Goal: Transaction & Acquisition: Purchase product/service

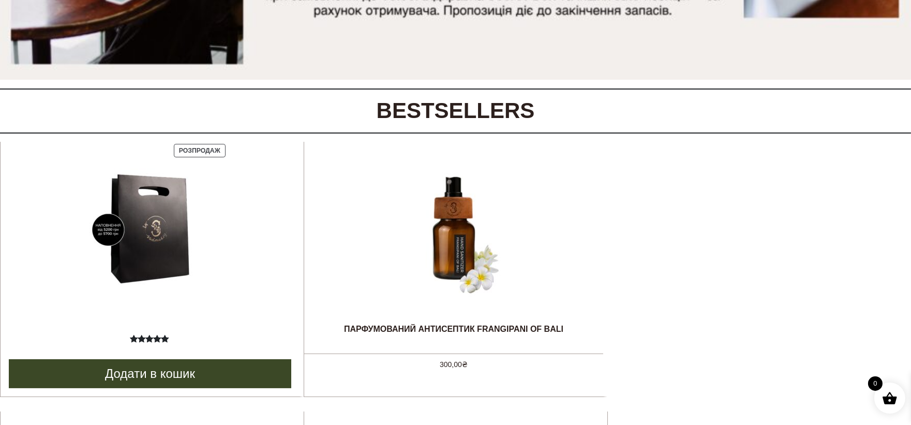
scroll to position [459, 0]
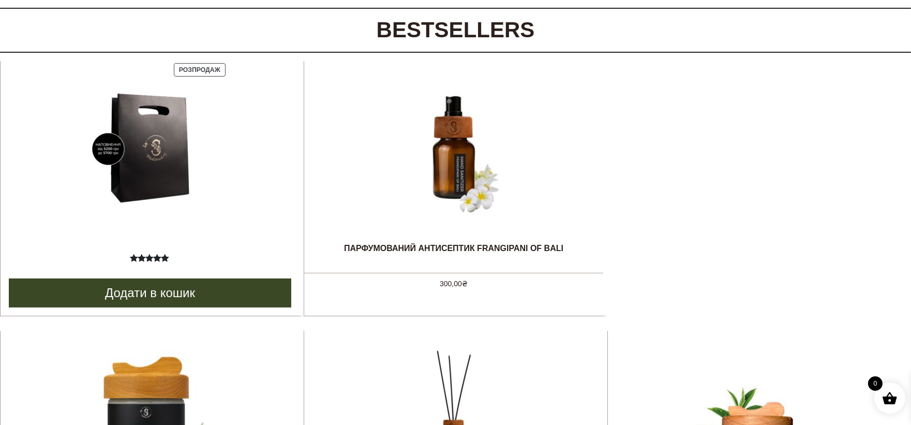
click at [186, 69] on span "Розпродаж" at bounding box center [199, 69] width 41 height 7
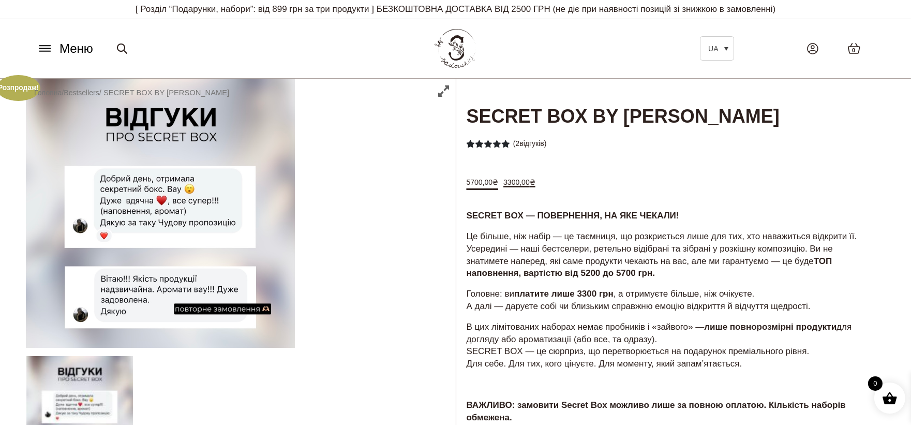
click at [68, 50] on span "Меню" at bounding box center [76, 48] width 34 height 19
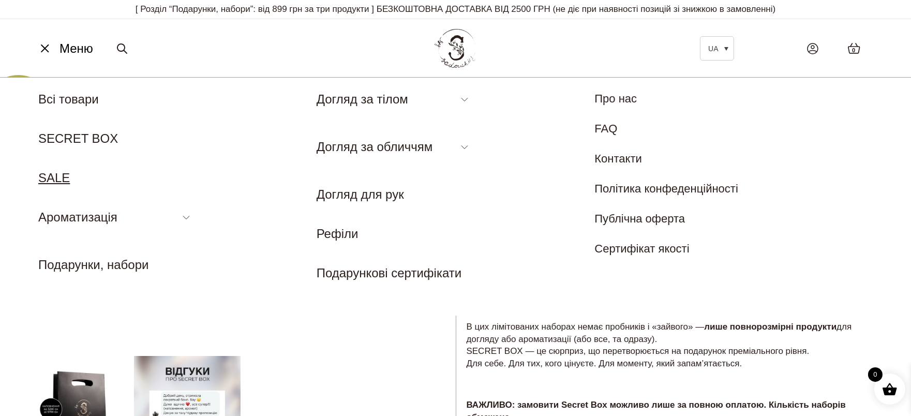
click at [62, 174] on link "SALE" at bounding box center [54, 178] width 32 height 14
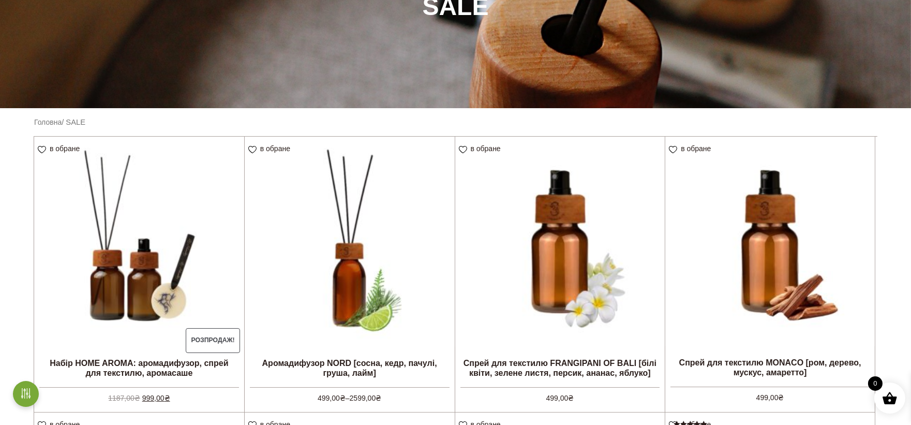
scroll to position [287, 0]
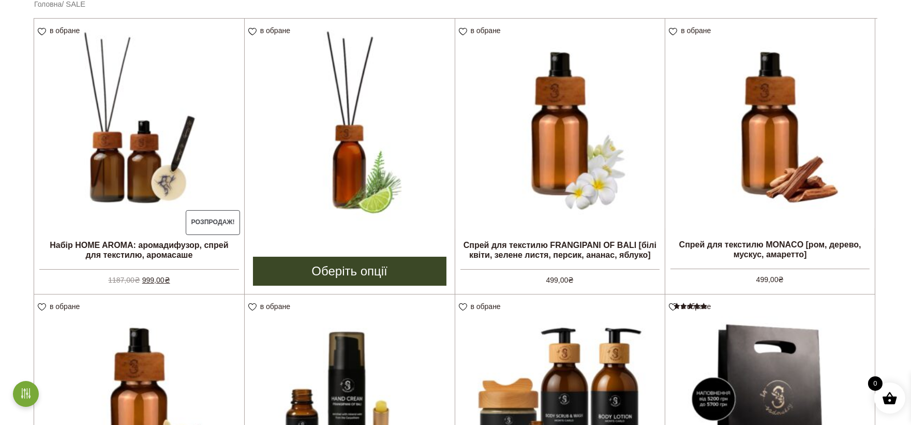
click at [375, 275] on link "Оберіть опції" at bounding box center [349, 270] width 193 height 29
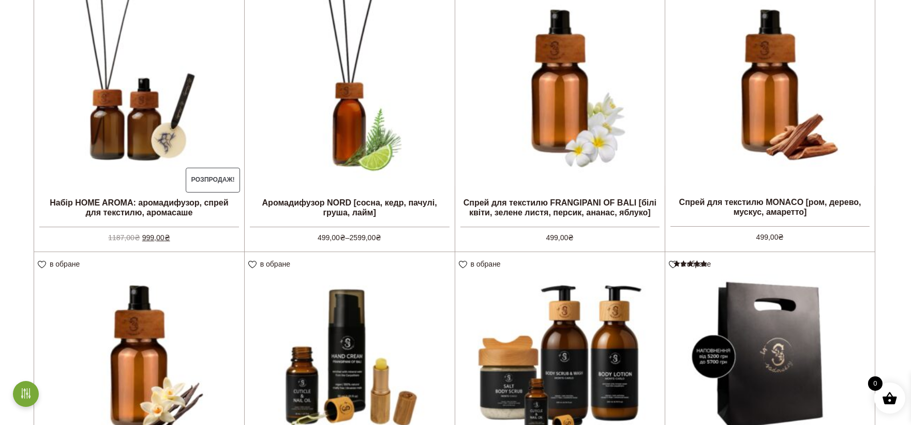
scroll to position [230, 0]
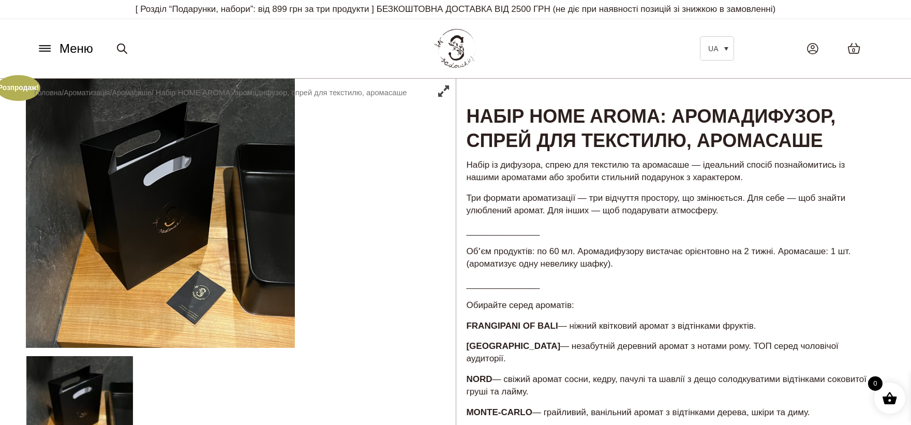
scroll to position [57, 0]
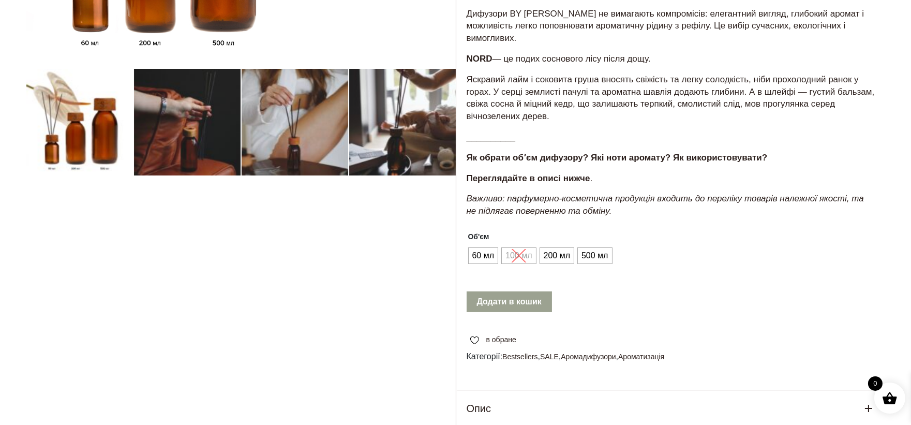
scroll to position [517, 0]
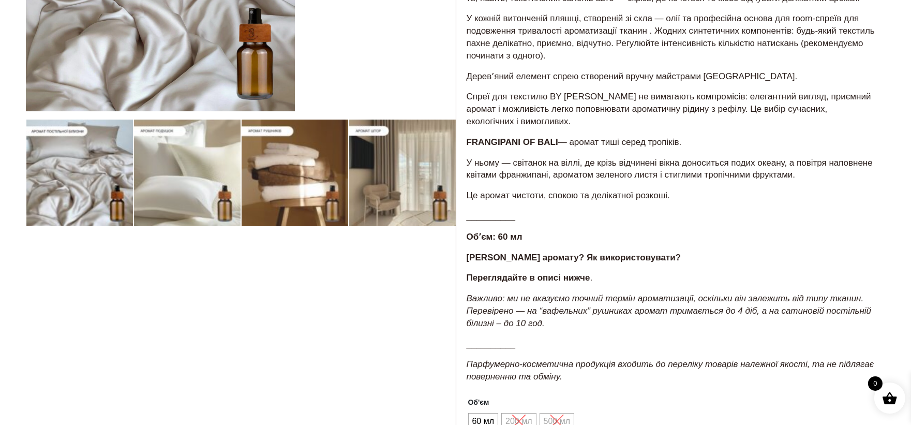
scroll to position [344, 0]
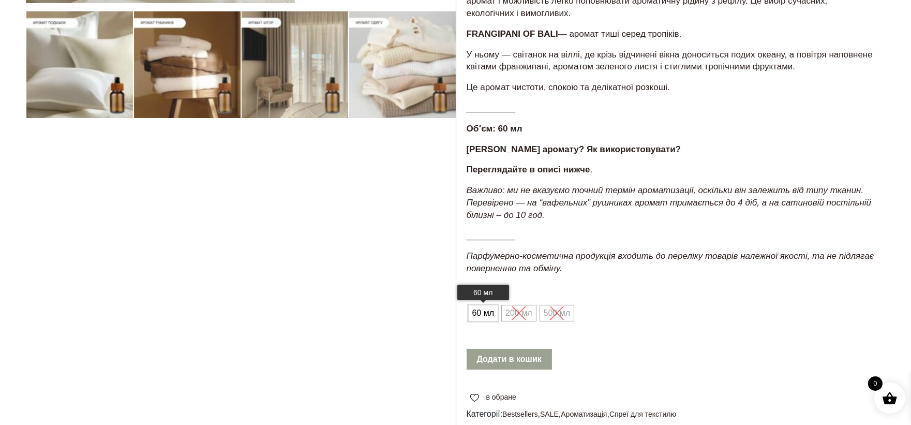
click at [495, 305] on span "60 мл" at bounding box center [482, 313] width 27 height 17
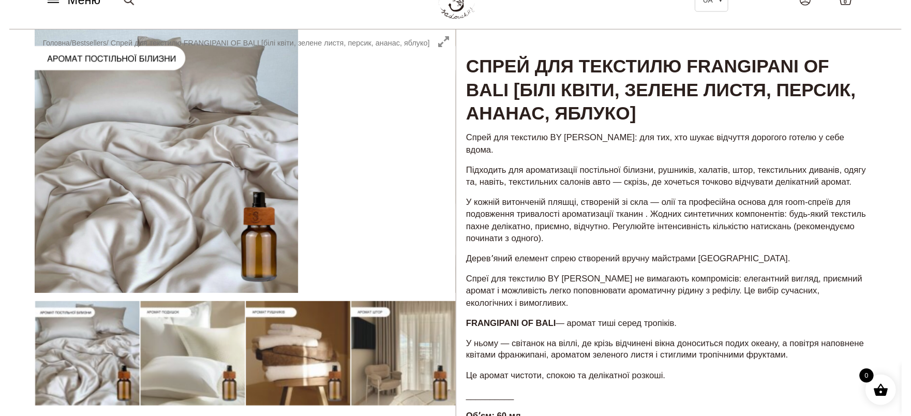
scroll to position [0, 0]
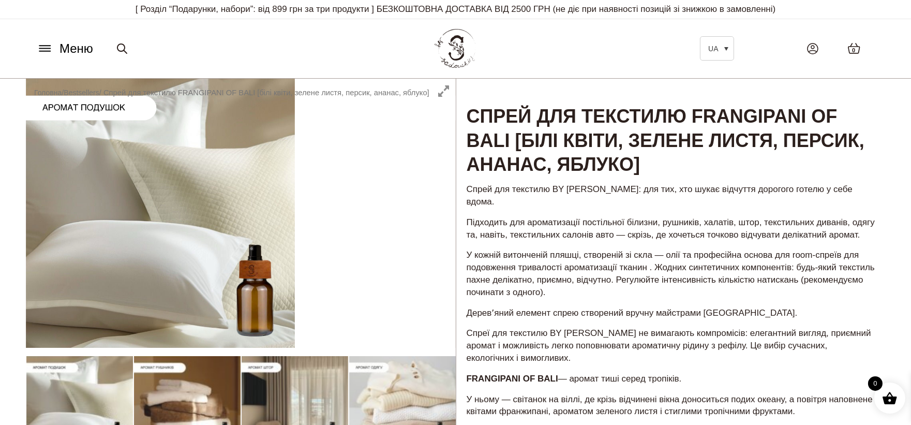
click at [77, 43] on span "Меню" at bounding box center [76, 48] width 34 height 19
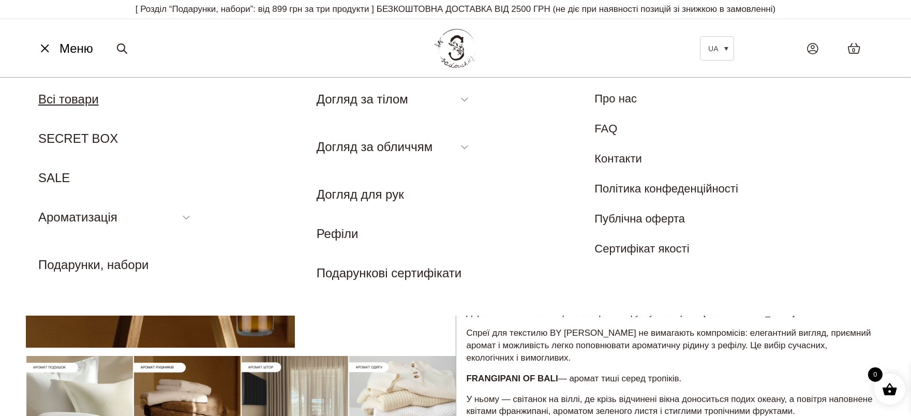
click at [51, 97] on link "Всі товари" at bounding box center [68, 99] width 60 height 14
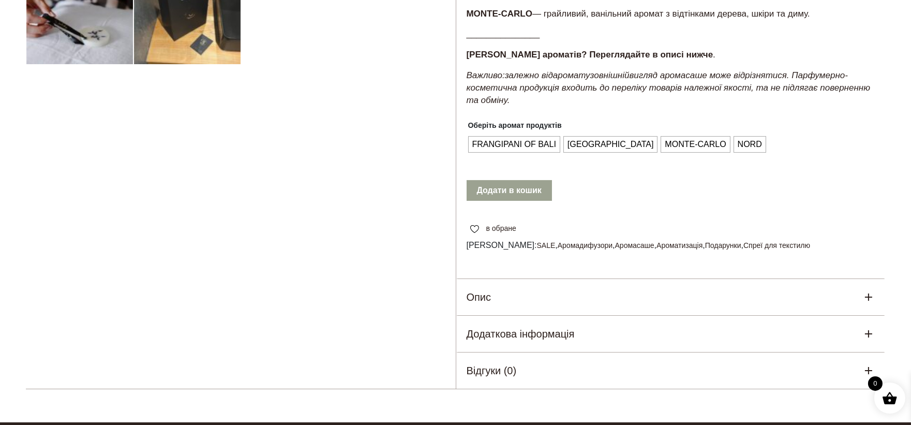
scroll to position [459, 0]
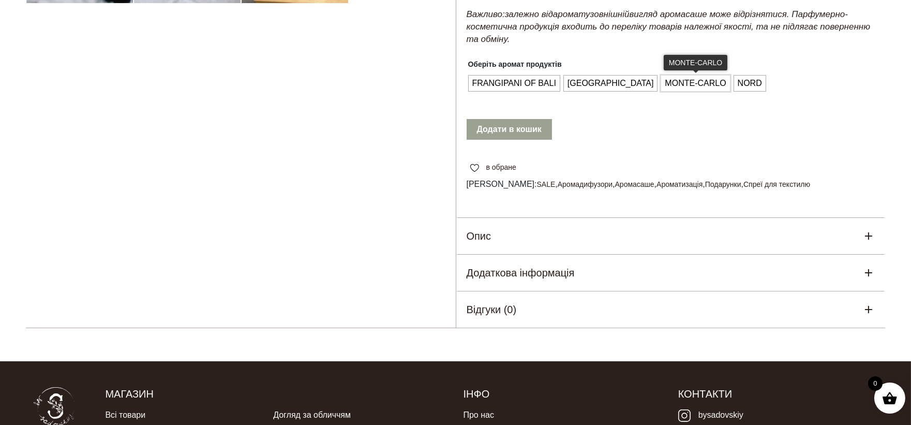
click at [662, 92] on span "MONTE-CARLO" at bounding box center [695, 83] width 66 height 17
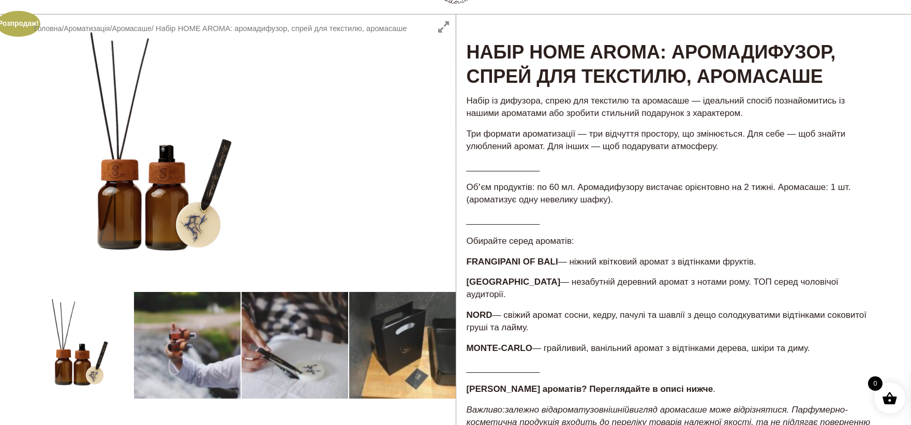
scroll to position [57, 0]
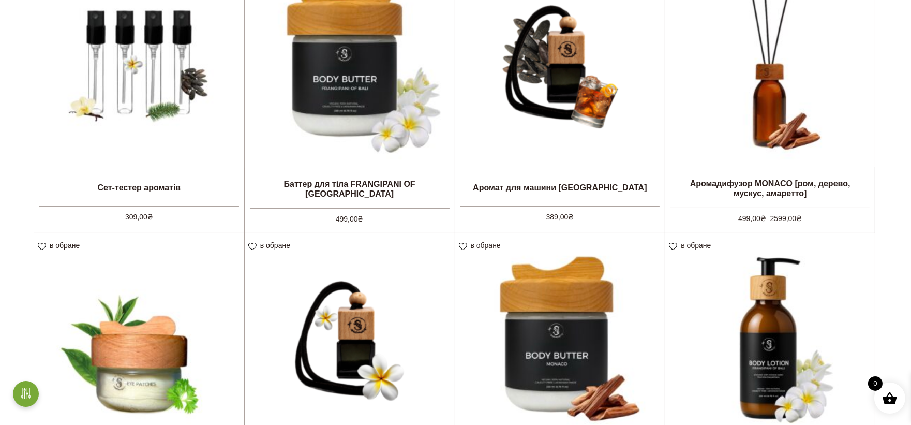
scroll to position [230, 0]
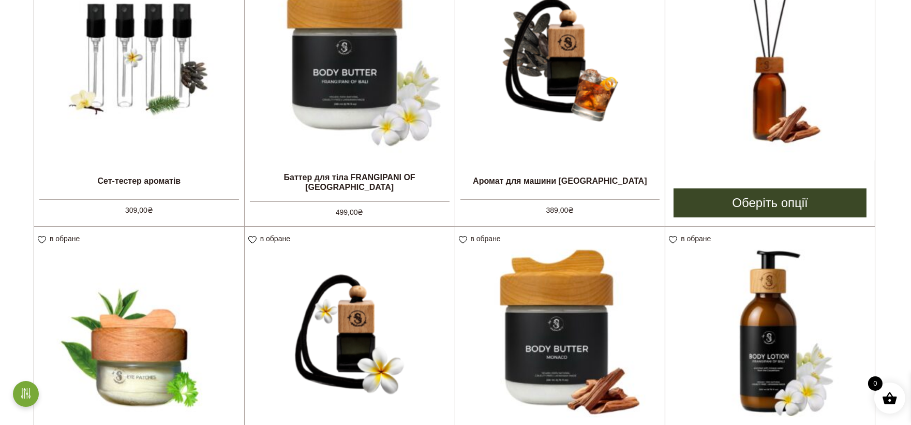
click at [772, 173] on li "в обране View wishlist Аромадифузор MONACO [ром, дерево, мускус, амаретто] 499,…" at bounding box center [769, 89] width 210 height 276
click at [756, 205] on link "Оберіть опції" at bounding box center [769, 202] width 193 height 29
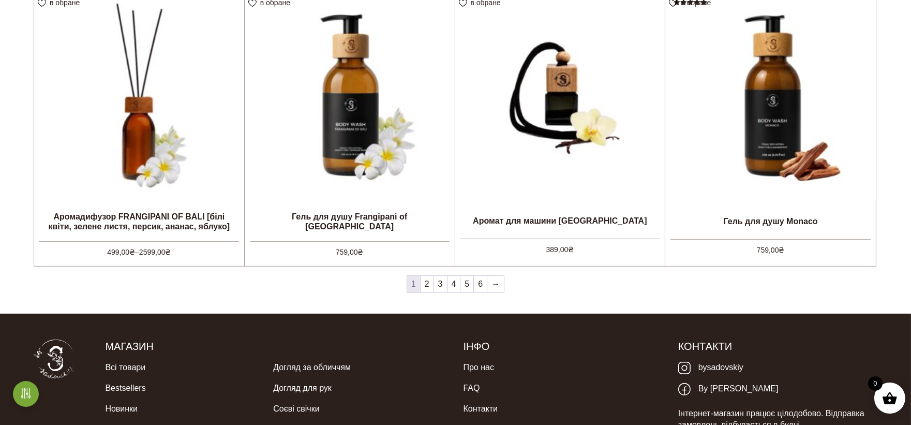
scroll to position [1092, 0]
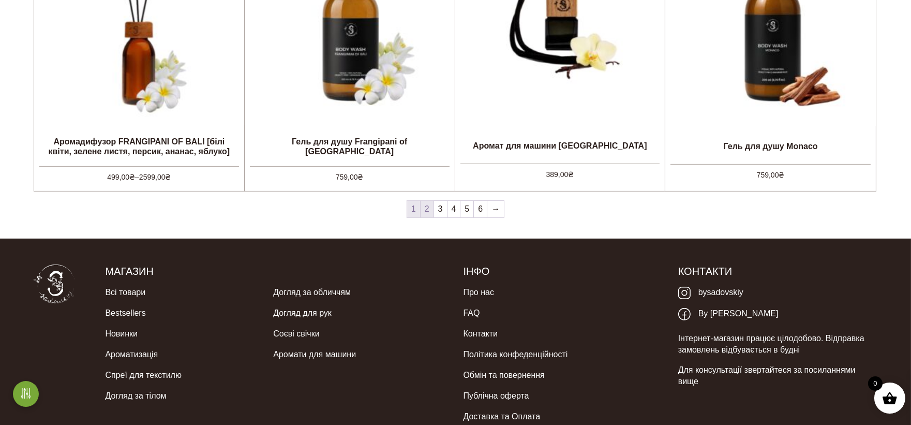
click at [425, 214] on link "2" at bounding box center [426, 209] width 13 height 17
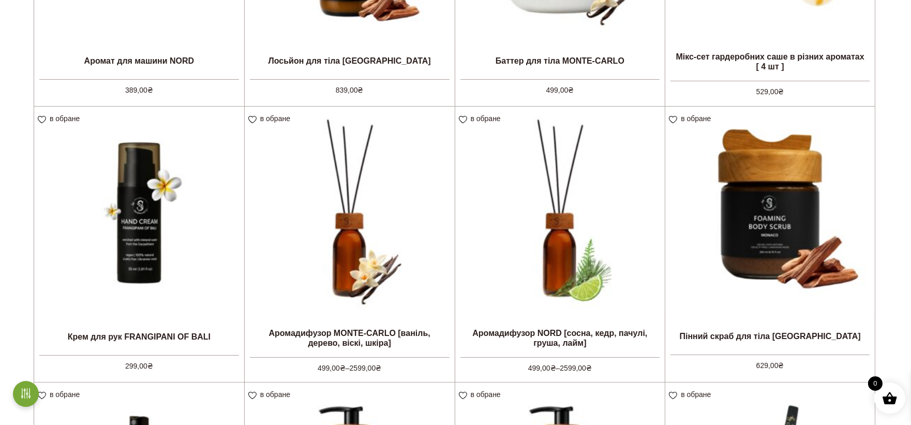
scroll to position [459, 0]
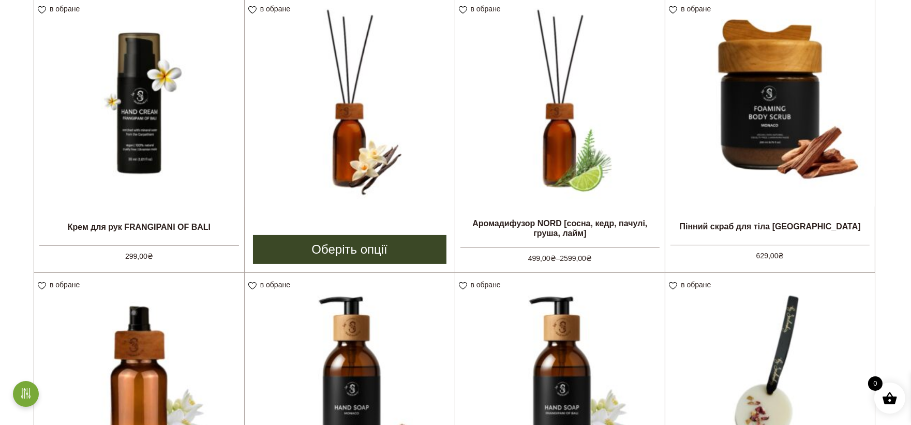
click at [401, 235] on link "Оберіть опції" at bounding box center [349, 249] width 193 height 29
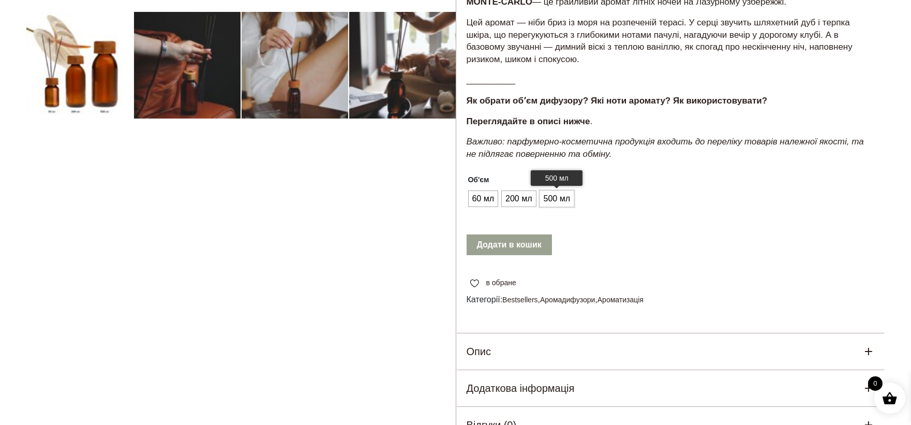
scroll to position [344, 0]
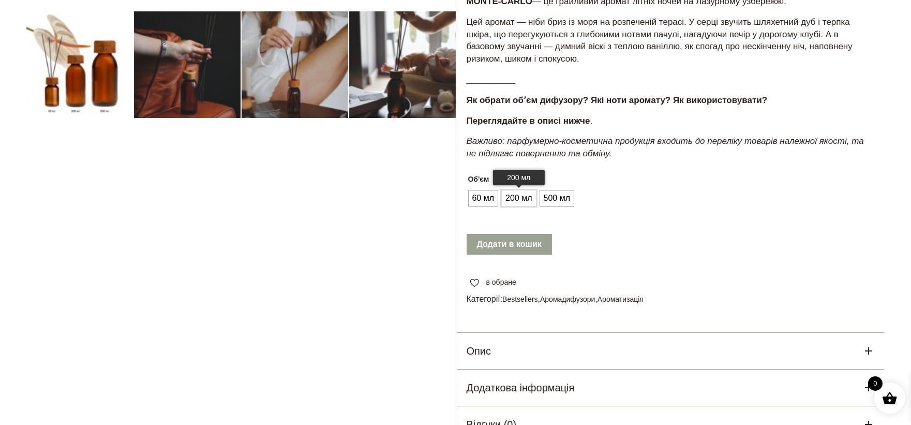
click at [531, 199] on span "200 мл" at bounding box center [519, 198] width 32 height 17
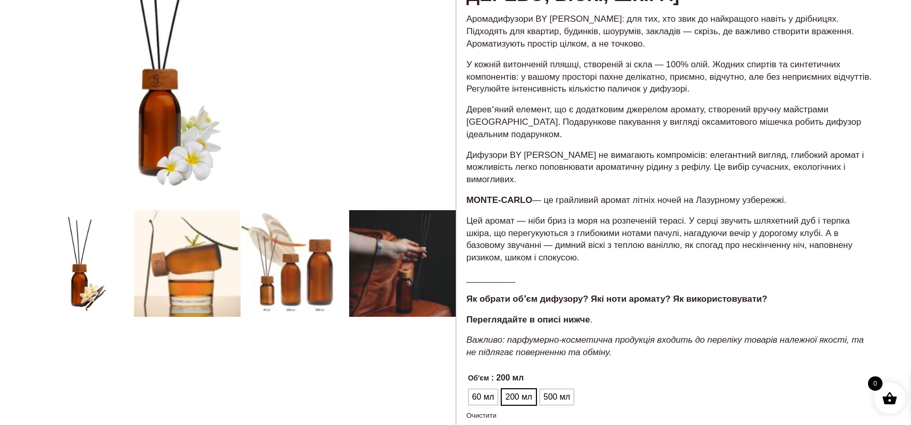
scroll to position [57, 0]
